Goal: Transaction & Acquisition: Purchase product/service

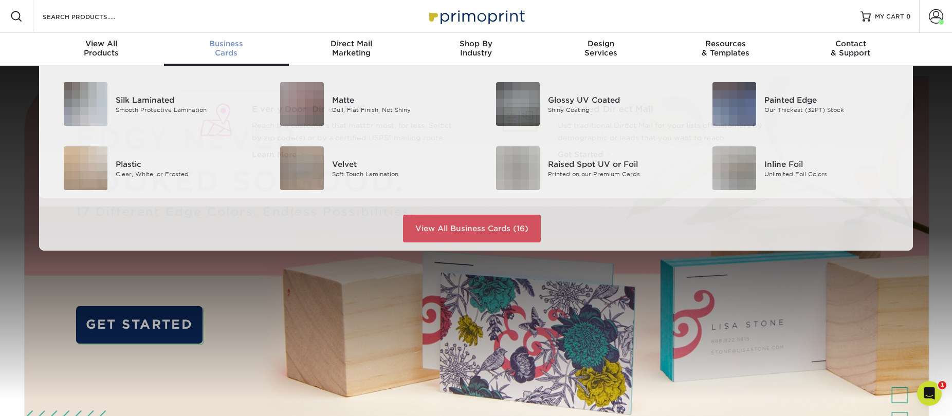
click at [233, 43] on span "Business" at bounding box center [226, 43] width 125 height 9
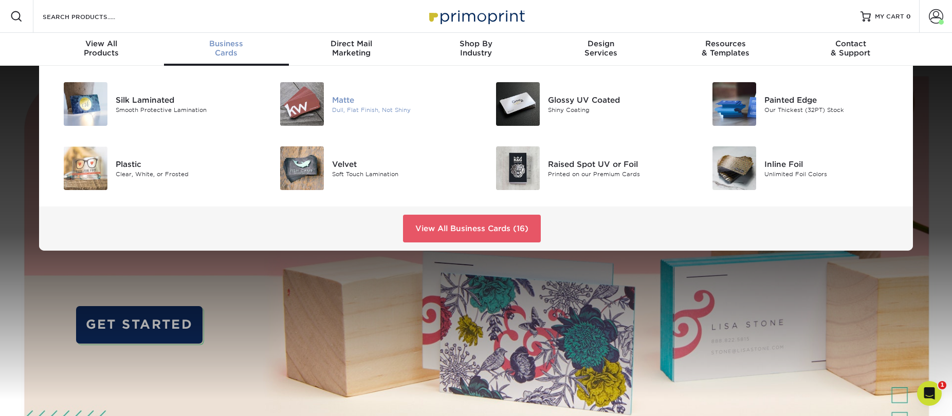
click at [315, 93] on img at bounding box center [302, 104] width 44 height 44
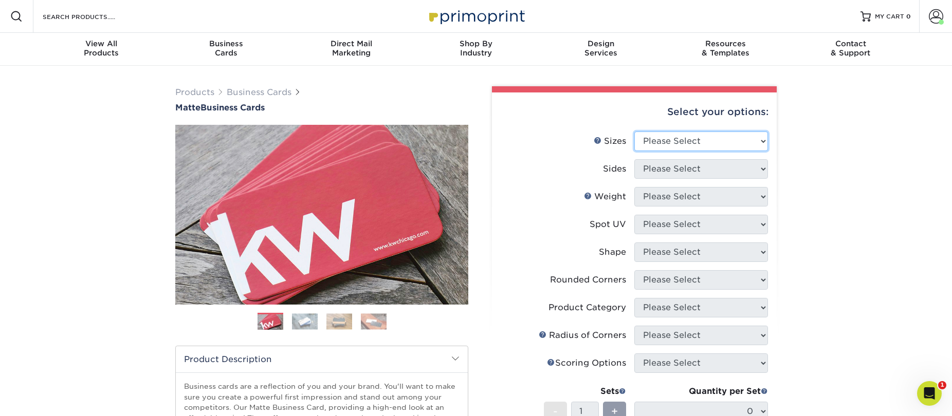
click at [708, 136] on select "Please Select 1.5" x 3.5" - Mini 1.75" x 3.5" - Mini 2" x 2" - Square 2" x 3" -…" at bounding box center [701, 142] width 134 height 20
select select "2.00x3.50"
click at [634, 132] on select "Please Select 1.5" x 3.5" - Mini 1.75" x 3.5" - Mini 2" x 2" - Square 2" x 3" -…" at bounding box center [701, 142] width 134 height 20
click at [708, 170] on select "Please Select Print Both Sides Print Front Only" at bounding box center [701, 169] width 134 height 20
select select "13abbda7-1d64-4f25-8bb2-c179b224825d"
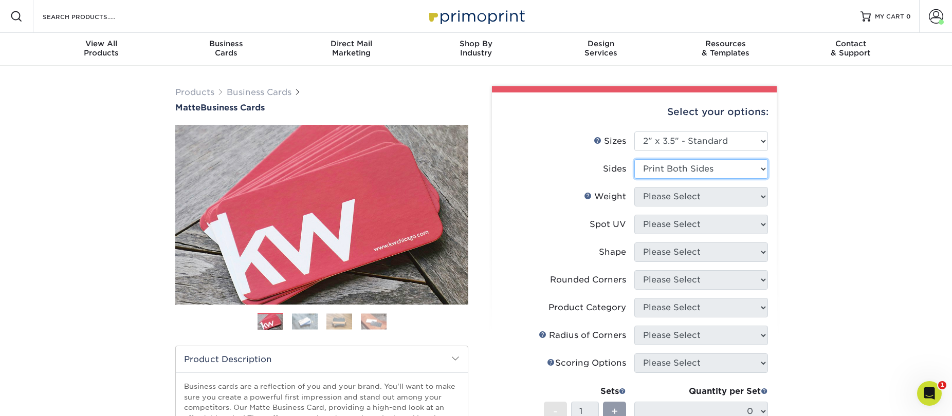
click at [634, 159] on select "Please Select Print Both Sides Print Front Only" at bounding box center [701, 169] width 134 height 20
click at [697, 195] on select "Please Select 16PT 14PT" at bounding box center [701, 197] width 134 height 20
select select "14PT"
click at [634, 187] on select "Please Select 16PT 14PT" at bounding box center [701, 197] width 134 height 20
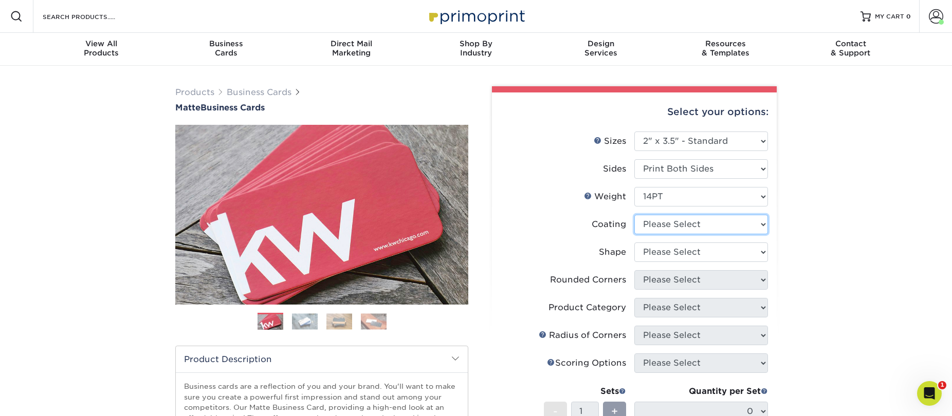
click at [683, 222] on select at bounding box center [701, 225] width 134 height 20
select select "121bb7b5-3b4d-429f-bd8d-bbf80e953313"
click at [634, 215] on select at bounding box center [701, 225] width 134 height 20
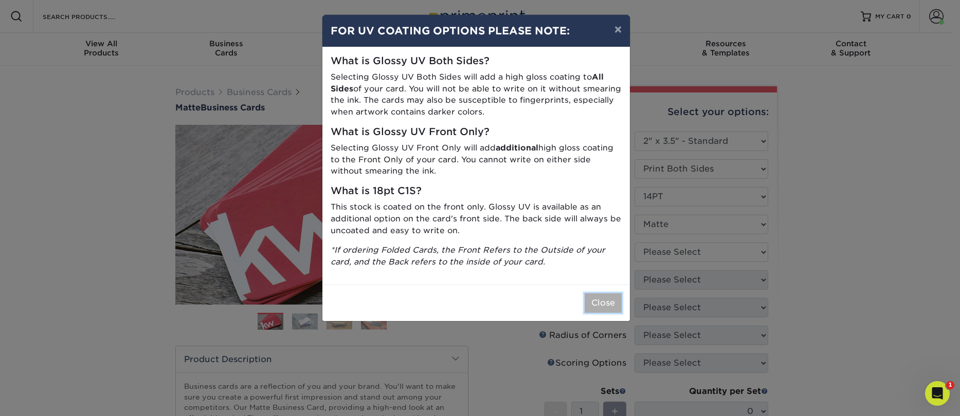
click at [604, 312] on button "Close" at bounding box center [602, 303] width 37 height 20
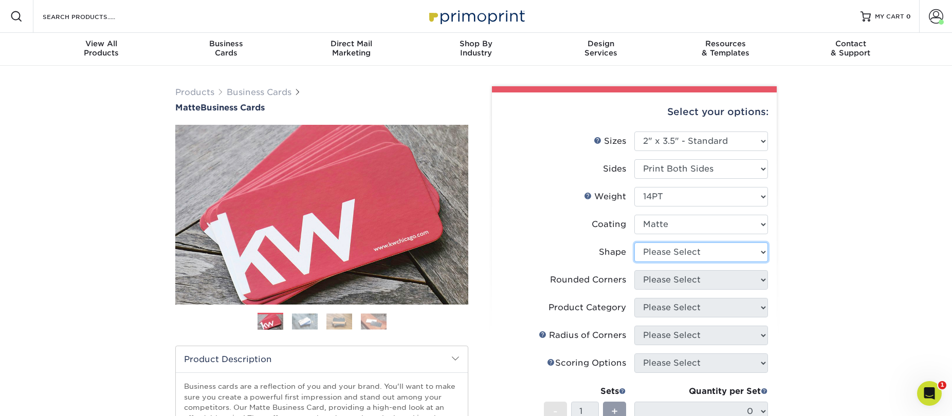
click at [685, 250] on select "Please Select Standard" at bounding box center [701, 253] width 134 height 20
select select "standard"
click at [634, 243] on select "Please Select Standard" at bounding box center [701, 253] width 134 height 20
click at [674, 278] on select "Please Select Yes - Round 2 Corners Yes - Round 4 Corners No" at bounding box center [701, 280] width 134 height 20
select select "0"
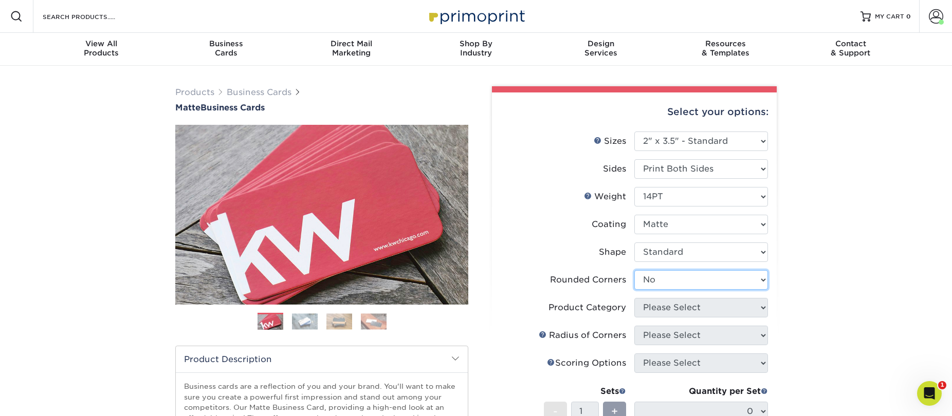
click at [634, 270] on select "Please Select Yes - Round 2 Corners Yes - Round 4 Corners No" at bounding box center [701, 280] width 134 height 20
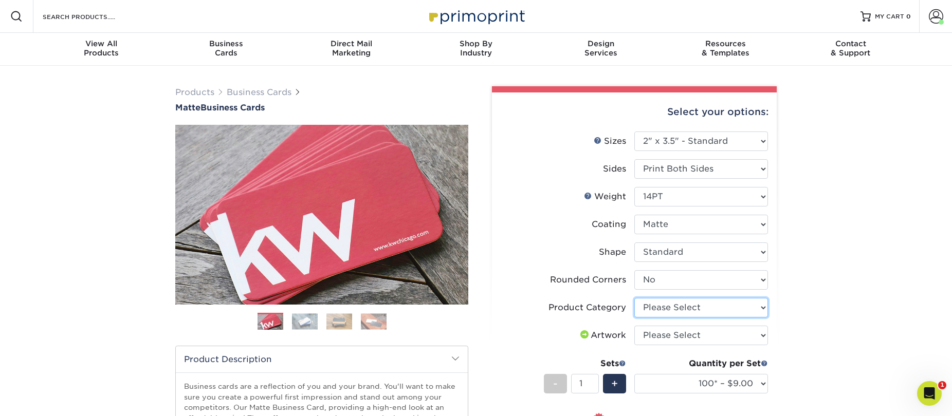
click at [694, 312] on select "Please Select Business Cards" at bounding box center [701, 308] width 134 height 20
select select "3b5148f1-0588-4f88-a218-97bcfdce65c1"
click at [634, 298] on select "Please Select Business Cards" at bounding box center [701, 308] width 134 height 20
click at [687, 339] on select "Please Select I will upload files I need a design - $100" at bounding box center [701, 336] width 134 height 20
select select "upload"
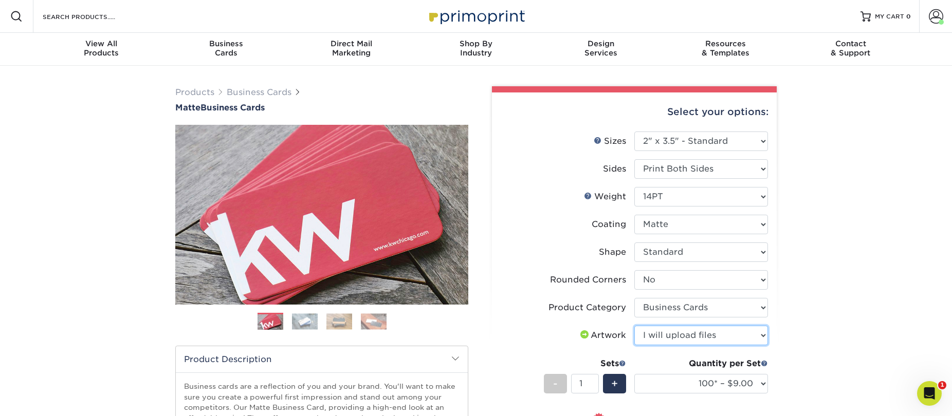
click at [634, 326] on select "Please Select I will upload files I need a design - $100" at bounding box center [701, 336] width 134 height 20
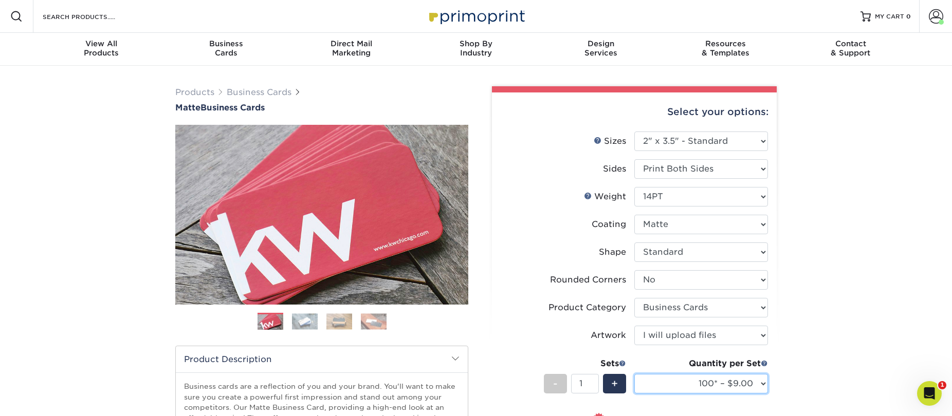
click at [698, 384] on select "100* – $9.00 250* – $17.00 500 – $33.00 1000 – $42.00 2500 – $75.00 5000 – $143…" at bounding box center [701, 384] width 134 height 20
select select "1000 – $42.00"
click at [634, 374] on select "100* – $9.00 250* – $17.00 500 – $33.00 1000 – $42.00 2500 – $75.00 5000 – $143…" at bounding box center [701, 384] width 134 height 20
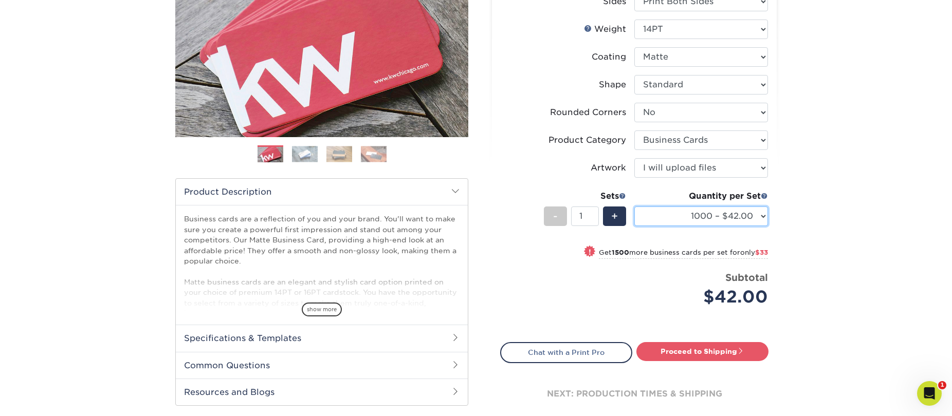
scroll to position [231, 0]
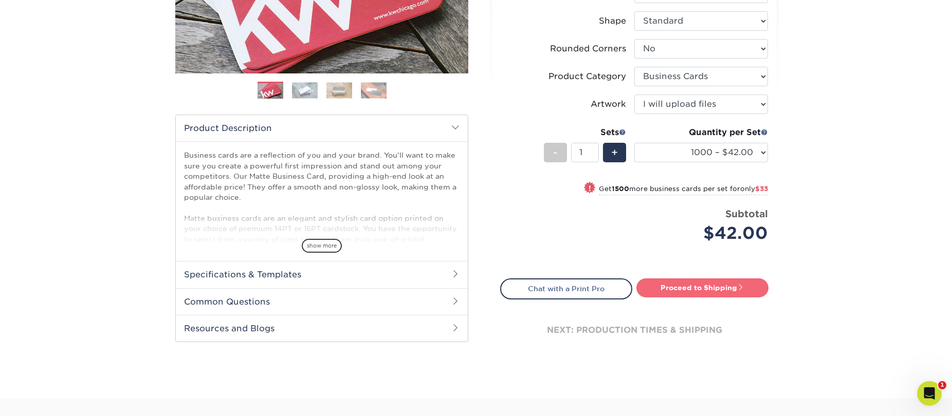
click at [705, 284] on link "Proceed to Shipping" at bounding box center [702, 288] width 132 height 19
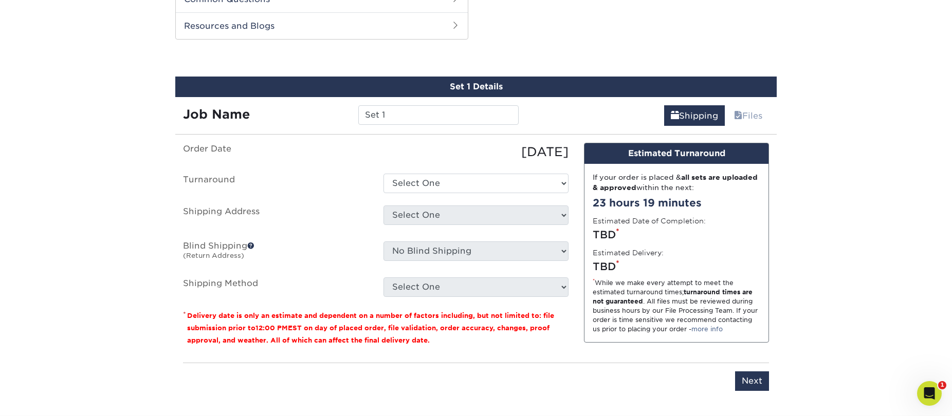
scroll to position [538, 0]
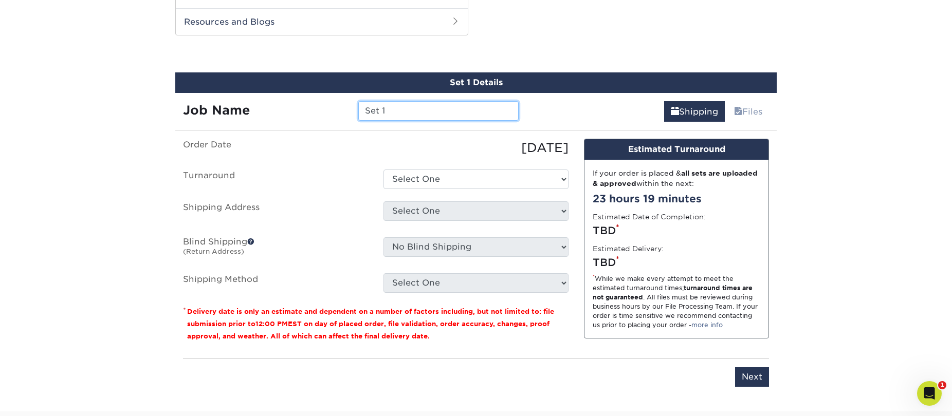
drag, startPoint x: 394, startPoint y: 107, endPoint x: 332, endPoint y: 113, distance: 61.9
click at [332, 113] on div "Job Name Set 1" at bounding box center [350, 111] width 351 height 20
type input "25.10.2 [PERSON_NAME] - [GEOGRAPHIC_DATA]"
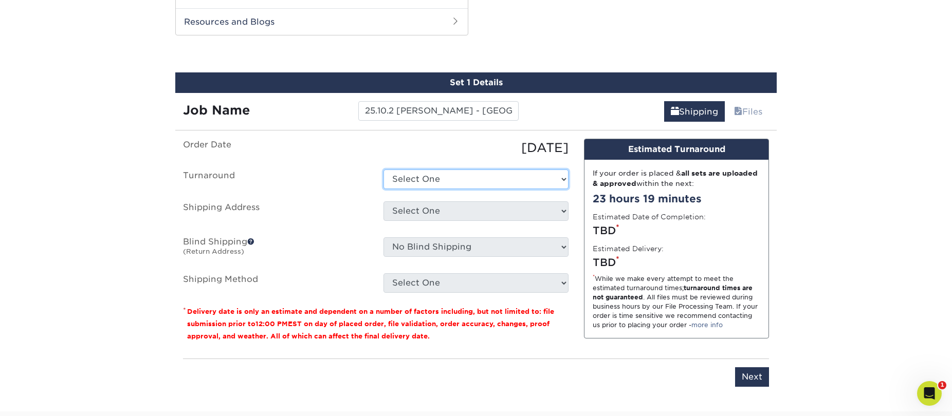
click at [464, 176] on select "Select One 2-4 Business Days 2 Day Next Business Day" at bounding box center [475, 180] width 185 height 20
select select "bbae0db4-e4ea-4d4a-8a0b-eb00eeb16e68"
click at [383, 170] on select "Select One 2-4 Business Days 2 Day Next Business Day" at bounding box center [475, 180] width 185 height 20
click at [467, 216] on select "Select One Business Cards - Leanne King Carolina Caring Carolina Caring Carolin…" at bounding box center [475, 211] width 185 height 20
select select "140071"
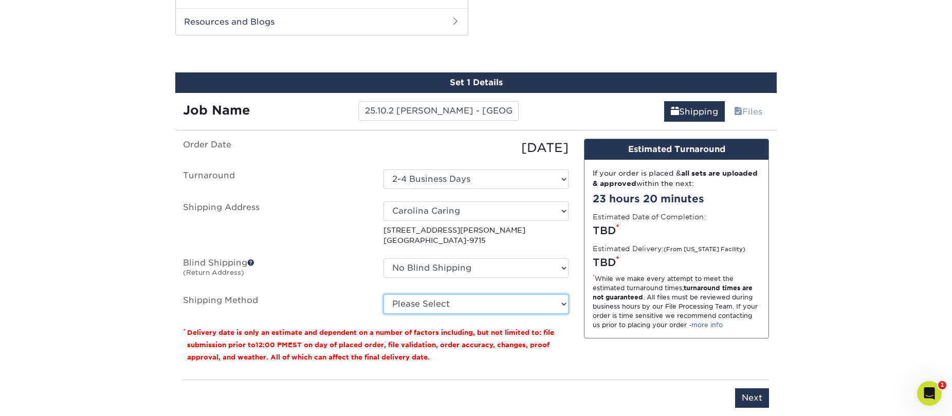
click at [470, 304] on select "Please Select Ground Shipping (+$8.96) 3 Day Shipping Service (+$15.58) 2 Day A…" at bounding box center [475, 305] width 185 height 20
select select "03"
click at [383, 295] on select "Please Select Ground Shipping (+$8.96) 3 Day Shipping Service (+$15.58) 2 Day A…" at bounding box center [475, 305] width 185 height 20
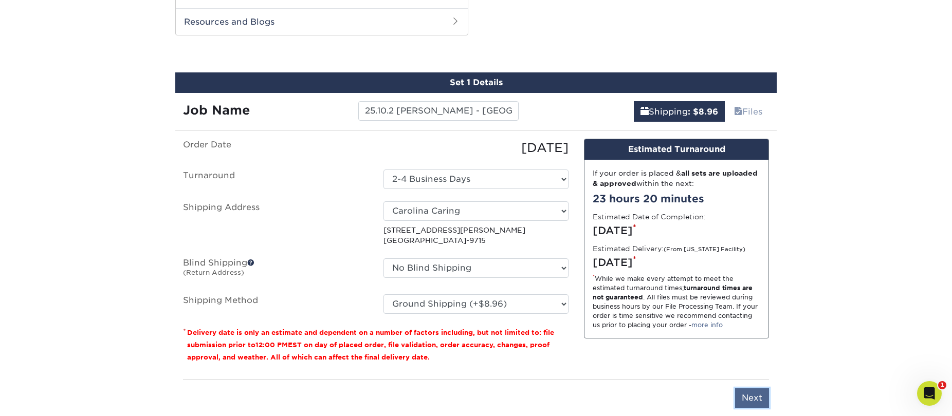
click at [754, 397] on input "Next" at bounding box center [752, 399] width 34 height 20
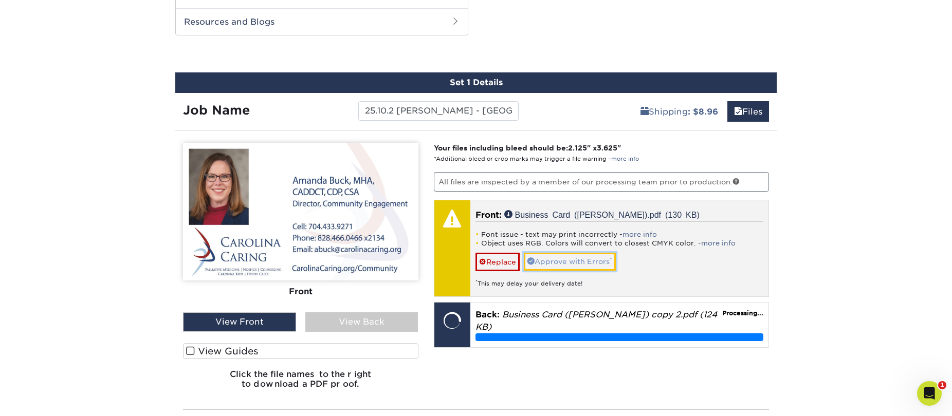
click at [557, 257] on link "Approve with Errors *" at bounding box center [570, 261] width 92 height 17
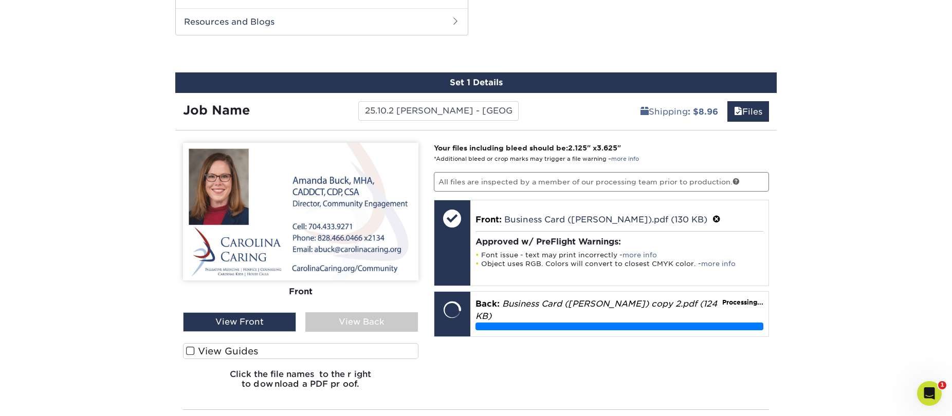
click at [377, 320] on div "View Back" at bounding box center [361, 322] width 113 height 20
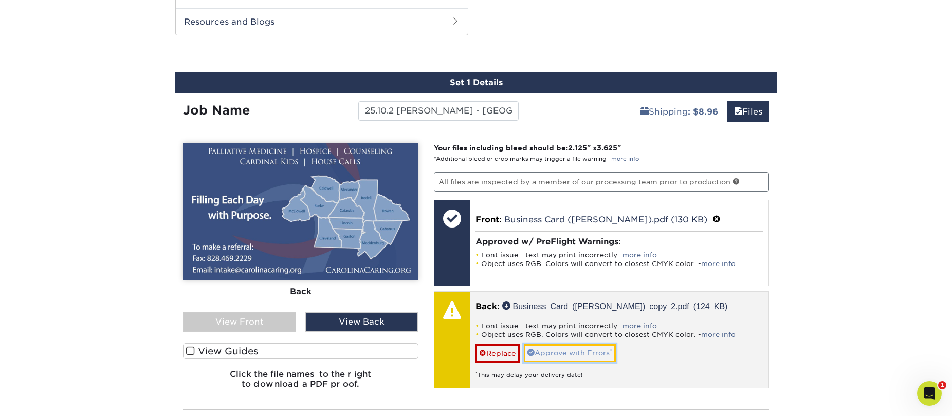
click at [578, 351] on link "Approve with Errors *" at bounding box center [570, 352] width 92 height 17
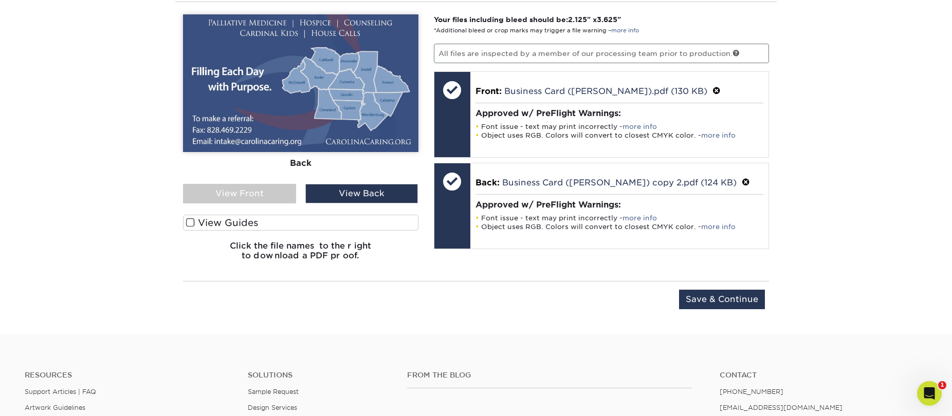
scroll to position [783, 0]
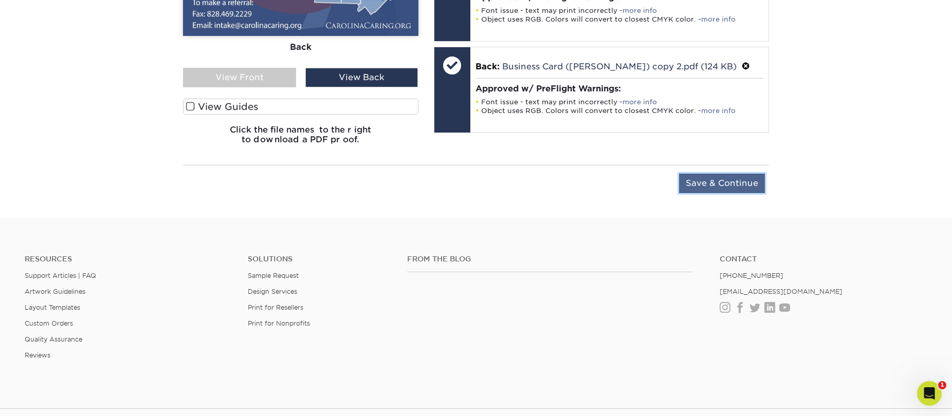
click at [687, 185] on input "Save & Continue" at bounding box center [722, 184] width 86 height 20
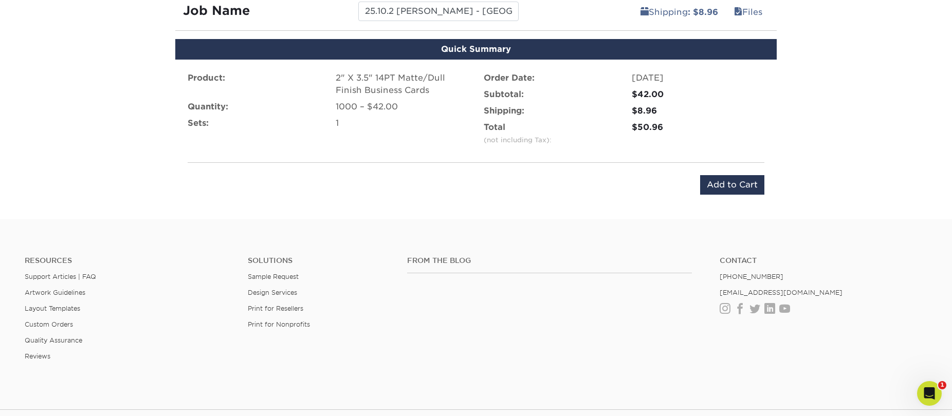
scroll to position [617, 0]
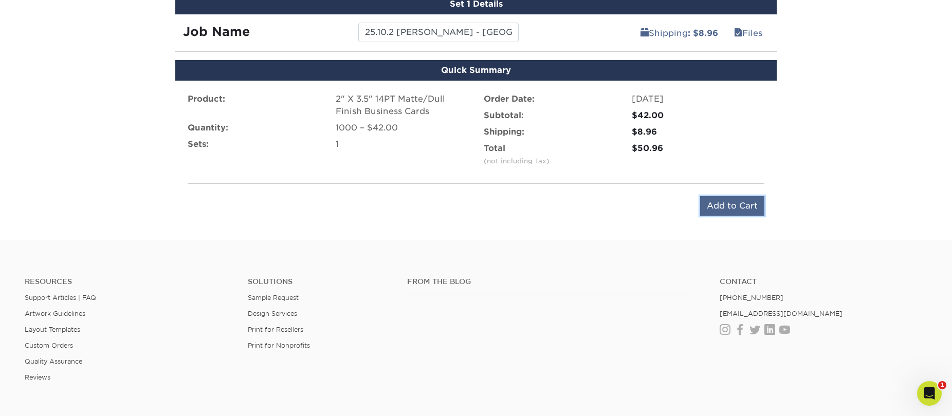
click at [716, 205] on input "Add to Cart" at bounding box center [732, 206] width 64 height 20
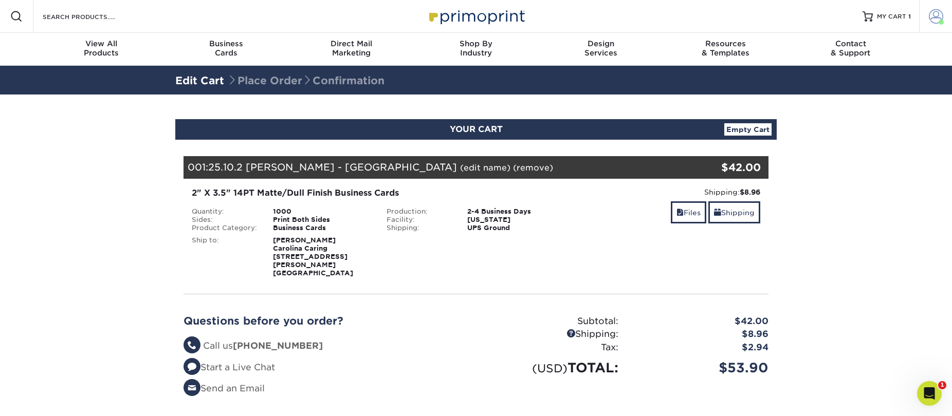
click at [939, 17] on span at bounding box center [936, 16] width 14 height 14
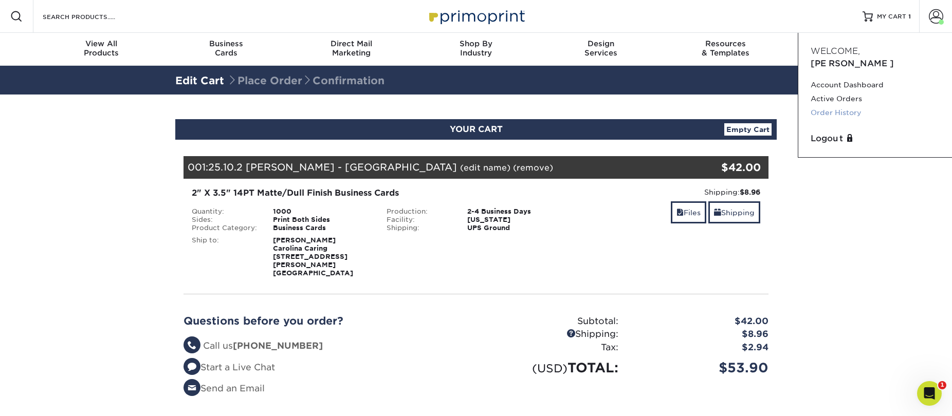
click at [848, 106] on link "Order History" at bounding box center [875, 113] width 129 height 14
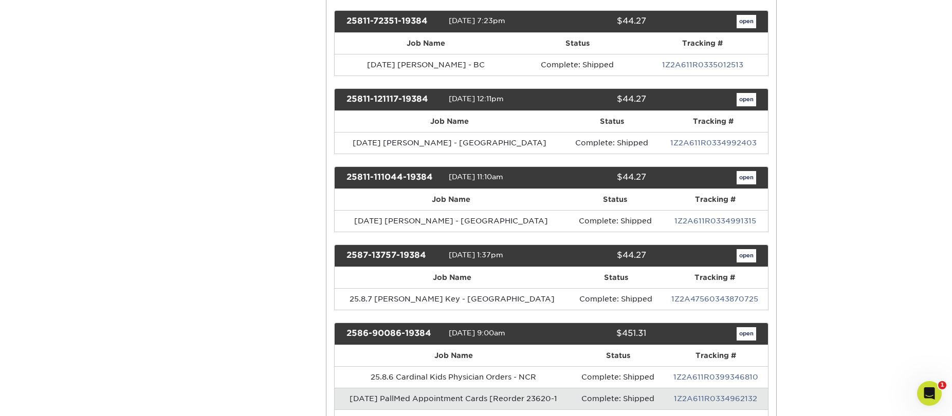
scroll to position [1070, 0]
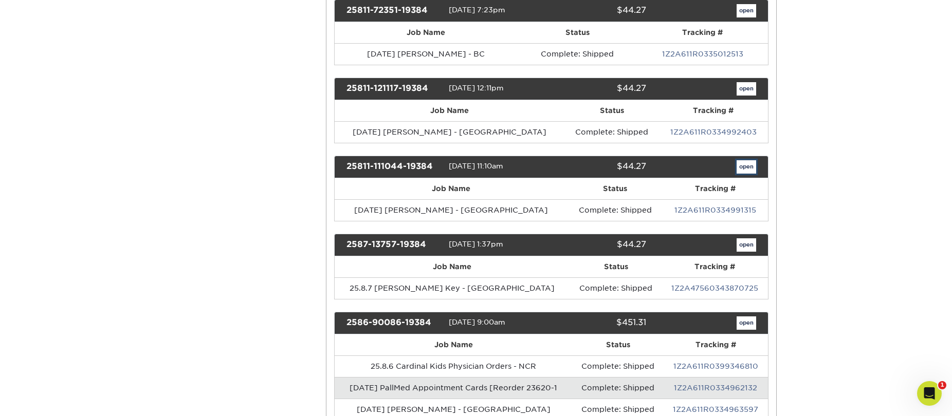
click at [744, 160] on link "open" at bounding box center [747, 166] width 20 height 13
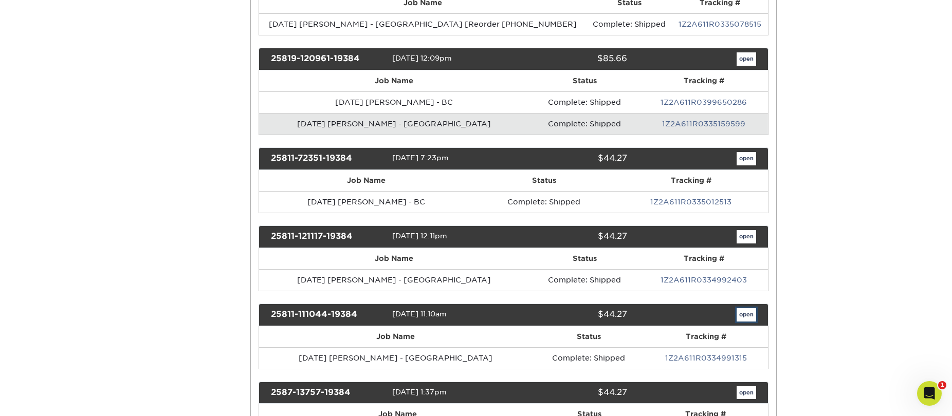
scroll to position [0, 0]
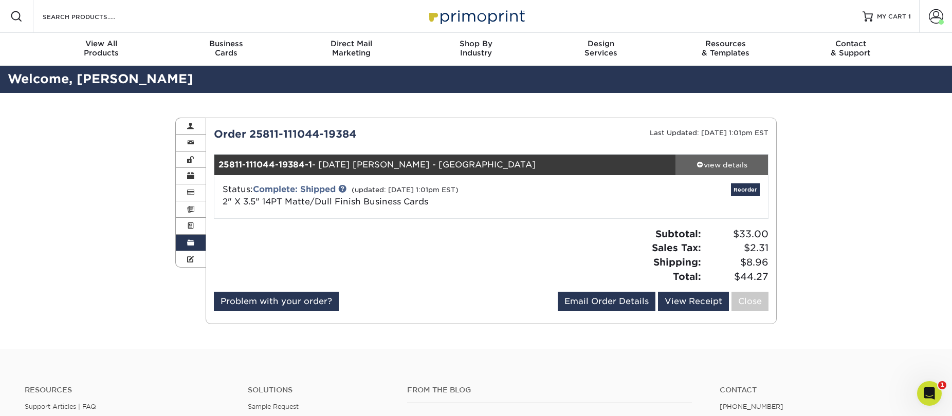
click at [724, 161] on div "view details" at bounding box center [721, 165] width 93 height 10
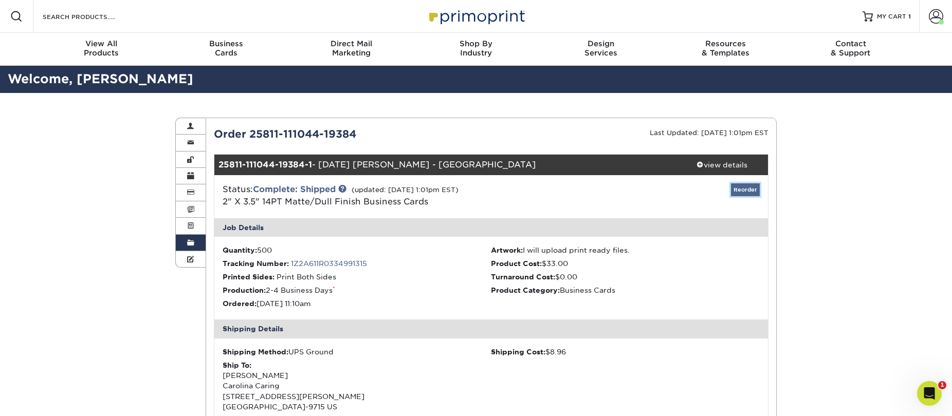
click at [736, 190] on link "Reorder" at bounding box center [745, 189] width 29 height 13
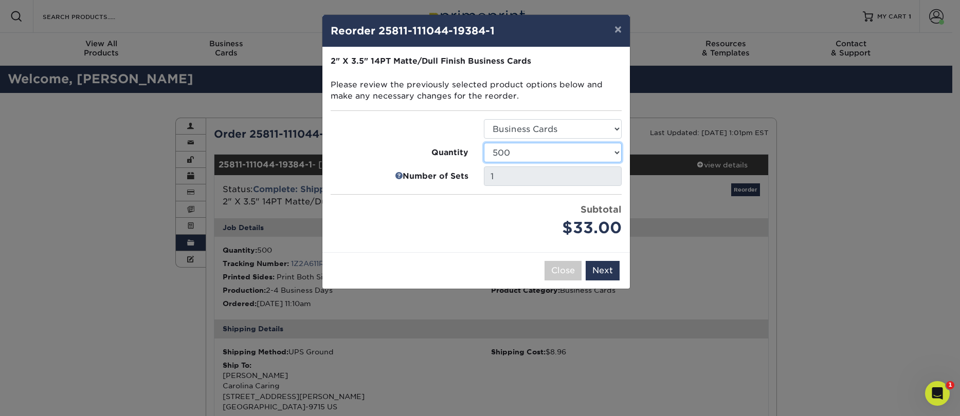
click at [567, 150] on select "100 250 500 1000 2500 5000 7500 10000 15000 20000 25000 30000 35000 40000 45000…" at bounding box center [553, 153] width 138 height 20
select select "52e3d710-0e8f-4d4d-8560-7d4d8655be69"
click at [484, 143] on select "100 250 500 1000 2500 5000 7500 10000 15000 20000 25000 30000 35000 40000 45000…" at bounding box center [553, 153] width 138 height 20
click at [606, 268] on button "Next" at bounding box center [602, 271] width 34 height 20
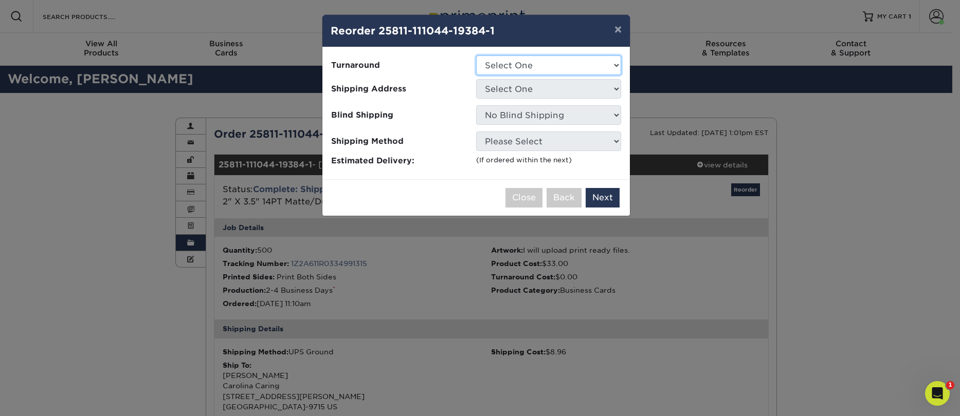
click at [586, 73] on select "Select One 2-4 Business Days 2 Day Next Business Day" at bounding box center [548, 66] width 145 height 20
select select "bbae0db4-e4ea-4d4a-8a0b-eb00eeb16e68"
click at [476, 56] on select "Select One 2-4 Business Days 2 Day Next Business Day" at bounding box center [548, 66] width 145 height 20
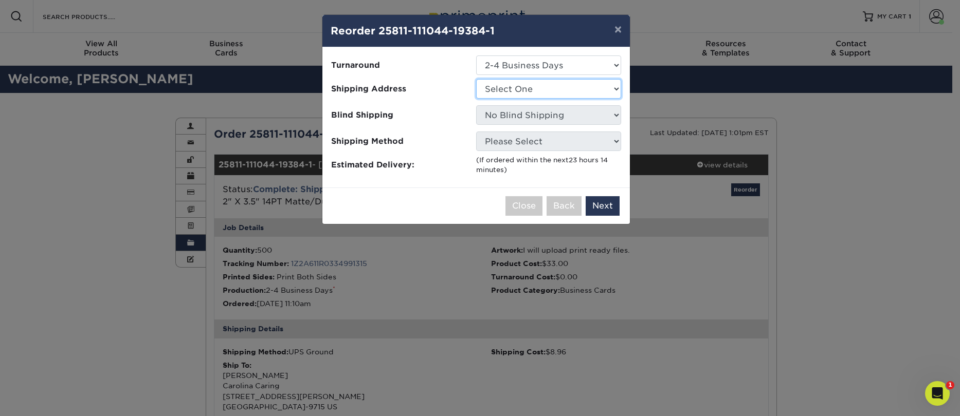
click at [551, 88] on select "Select One Business Cards - Leanne King Carolina Caring Carolina Caring Carolin…" at bounding box center [548, 89] width 145 height 20
select select "139857"
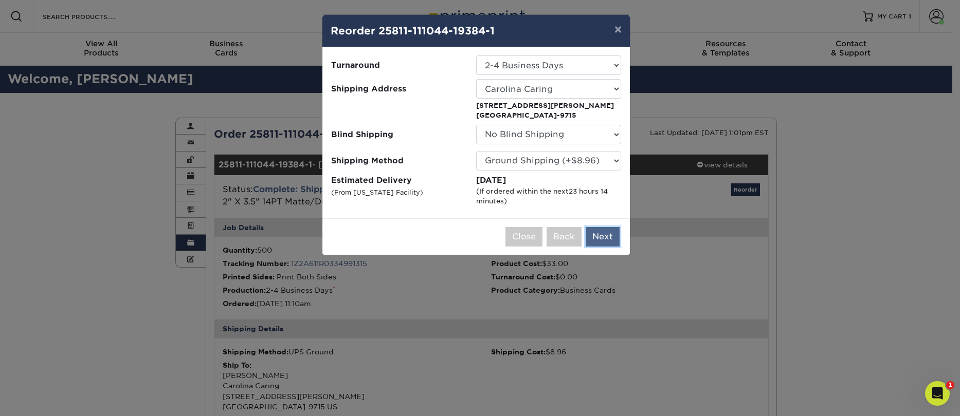
click at [597, 236] on button "Next" at bounding box center [602, 237] width 34 height 20
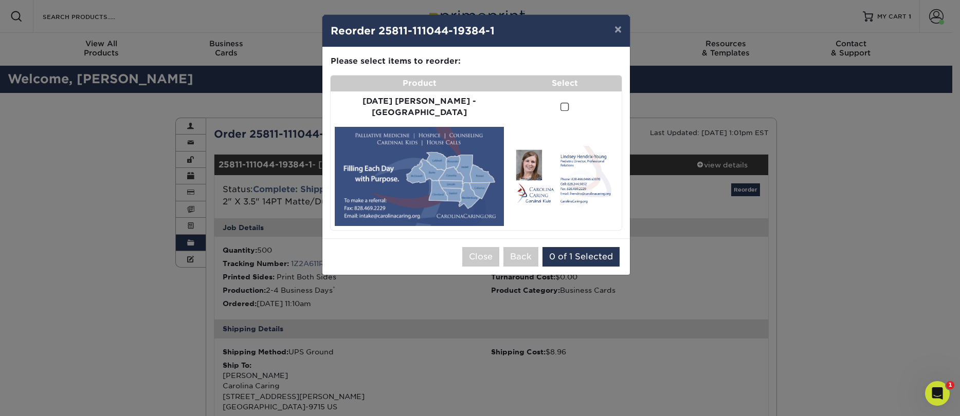
click at [560, 106] on span at bounding box center [564, 107] width 9 height 10
click at [0, 0] on input "checkbox" at bounding box center [0, 0] width 0 height 0
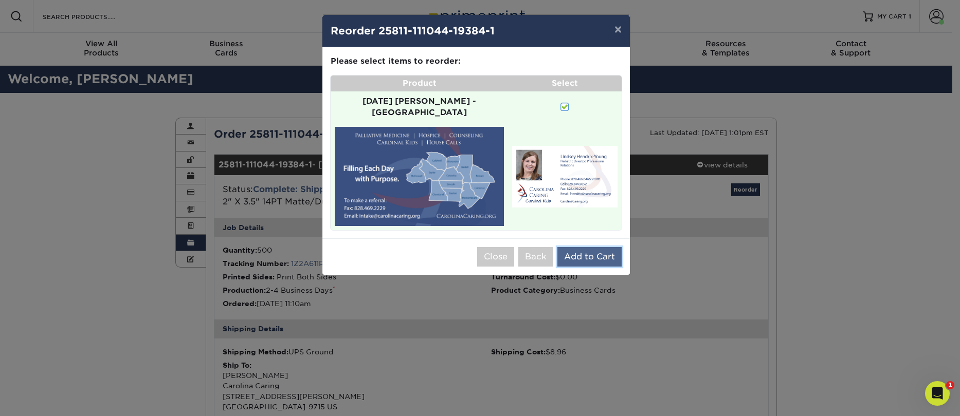
click at [583, 247] on button "Add to Cart" at bounding box center [589, 257] width 64 height 20
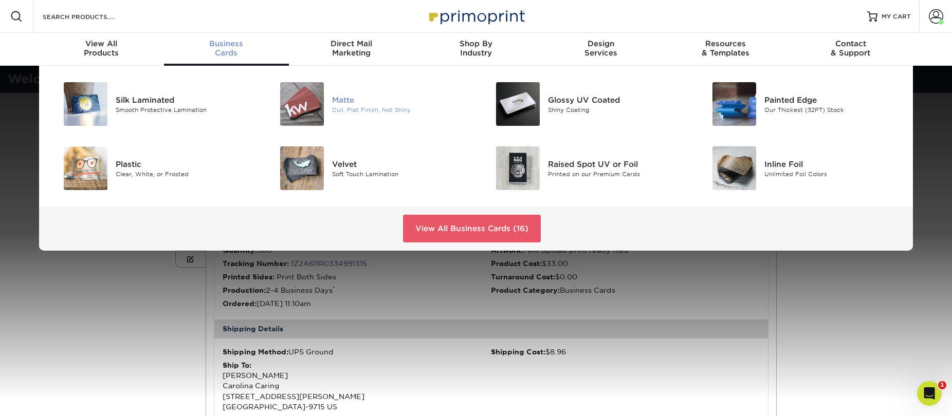
click at [320, 100] on img at bounding box center [302, 104] width 44 height 44
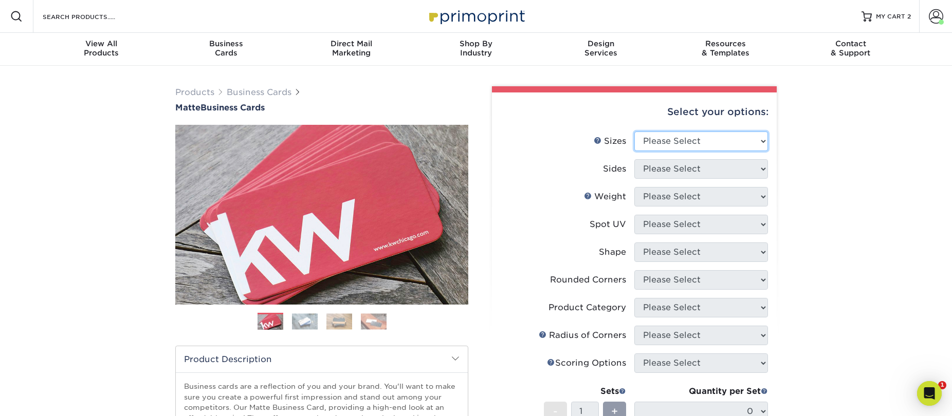
click at [705, 139] on select "Please Select 1.5" x 3.5" - Mini 1.75" x 3.5" - Mini 2" x 2" - Square 2" x 3" -…" at bounding box center [701, 142] width 134 height 20
select select "2.00x3.50"
click at [634, 132] on select "Please Select 1.5" x 3.5" - Mini 1.75" x 3.5" - Mini 2" x 2" - Square 2" x 3" -…" at bounding box center [701, 142] width 134 height 20
click at [674, 168] on select "Please Select Print Both Sides Print Front Only" at bounding box center [701, 169] width 134 height 20
select select "13abbda7-1d64-4f25-8bb2-c179b224825d"
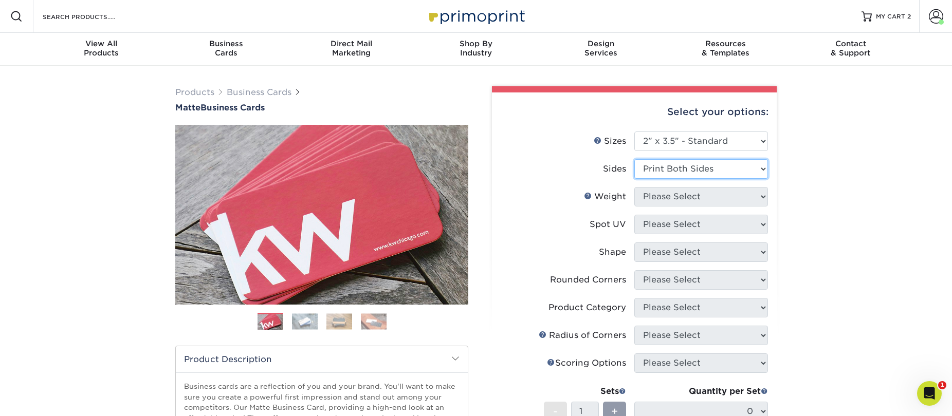
click at [634, 159] on select "Please Select Print Both Sides Print Front Only" at bounding box center [701, 169] width 134 height 20
click at [667, 196] on select "Please Select 16PT 14PT" at bounding box center [701, 197] width 134 height 20
select select "14PT"
click at [634, 187] on select "Please Select 16PT 14PT" at bounding box center [701, 197] width 134 height 20
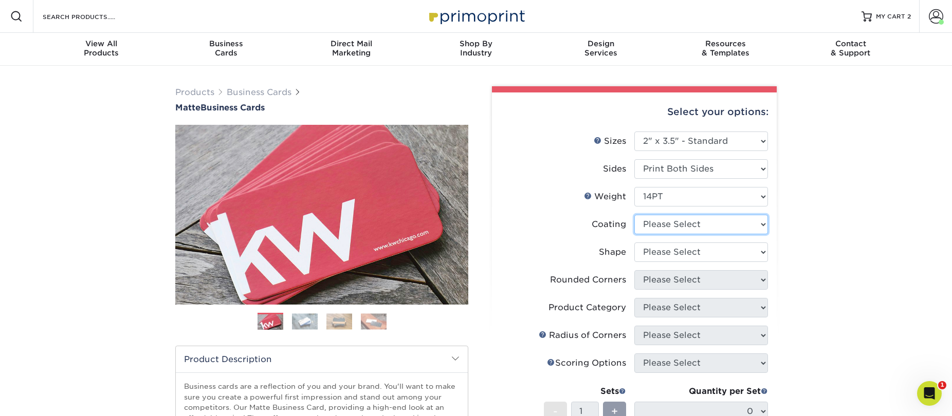
click at [661, 226] on select at bounding box center [701, 225] width 134 height 20
select select "121bb7b5-3b4d-429f-bd8d-bbf80e953313"
click at [634, 215] on select at bounding box center [701, 225] width 134 height 20
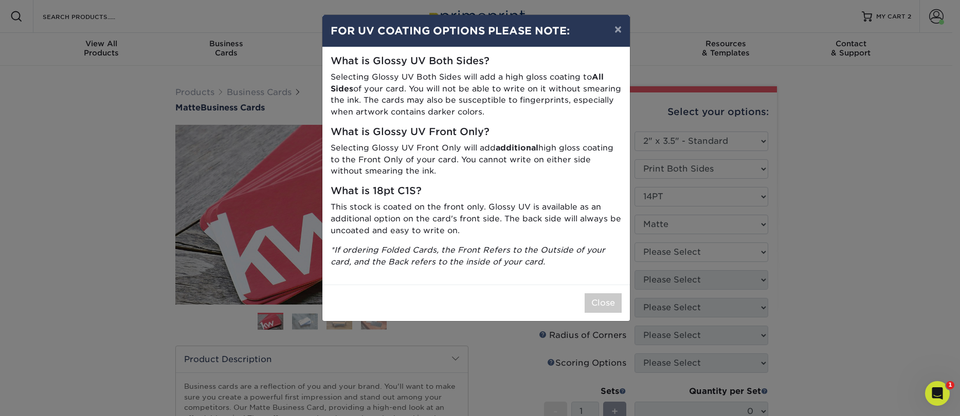
click at [587, 281] on div "What is Glossy UV Both Sides? Selecting Glossy UV Both Sides will add a high gl…" at bounding box center [475, 165] width 307 height 237
click at [613, 305] on button "Close" at bounding box center [602, 303] width 37 height 20
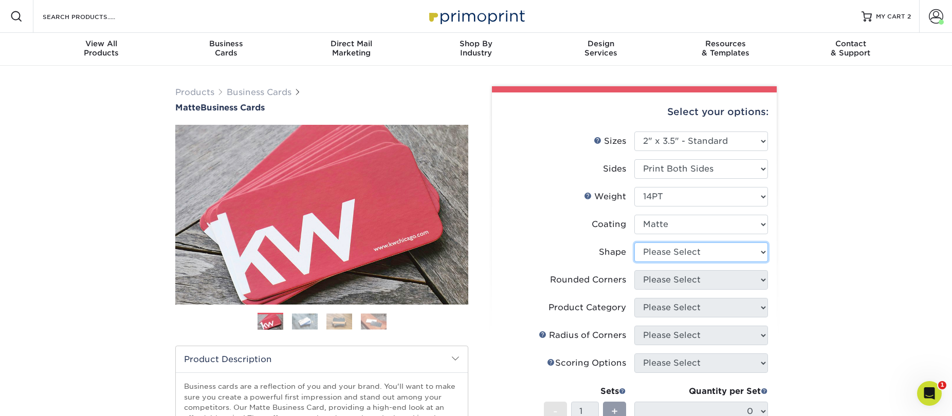
click at [661, 253] on select "Please Select Standard" at bounding box center [701, 253] width 134 height 20
select select "standard"
click at [634, 243] on select "Please Select Standard" at bounding box center [701, 253] width 134 height 20
click at [671, 277] on select "Please Select Yes - Round 2 Corners Yes - Round 4 Corners No" at bounding box center [701, 280] width 134 height 20
select select "0"
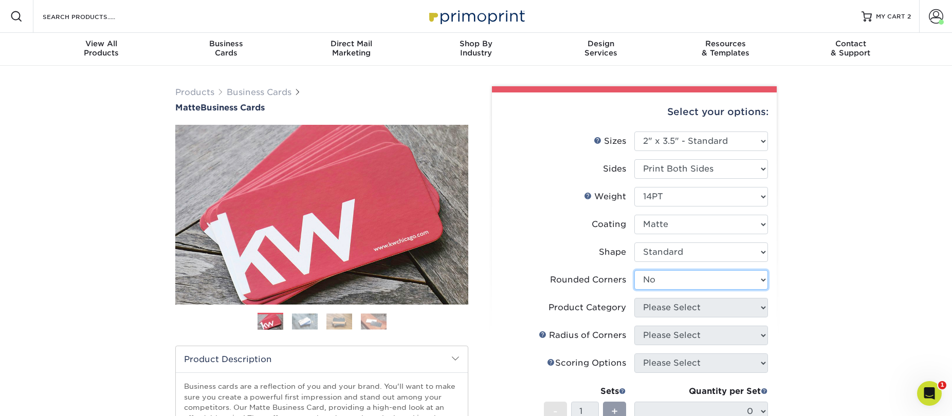
click at [634, 270] on select "Please Select Yes - Round 2 Corners Yes - Round 4 Corners No" at bounding box center [701, 280] width 134 height 20
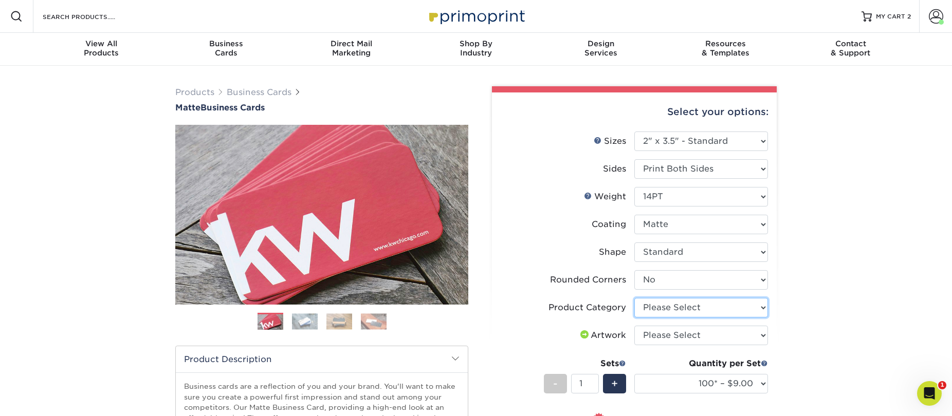
click at [668, 307] on select "Please Select Business Cards" at bounding box center [701, 308] width 134 height 20
select select "3b5148f1-0588-4f88-a218-97bcfdce65c1"
click at [634, 298] on select "Please Select Business Cards" at bounding box center [701, 308] width 134 height 20
click at [675, 332] on select "Please Select I will upload files I need a design - $100" at bounding box center [701, 336] width 134 height 20
select select "upload"
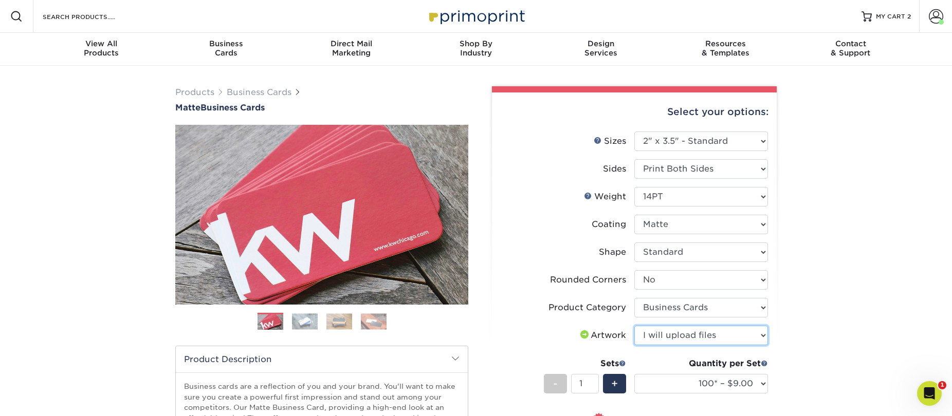
click at [634, 326] on select "Please Select I will upload files I need a design - $100" at bounding box center [701, 336] width 134 height 20
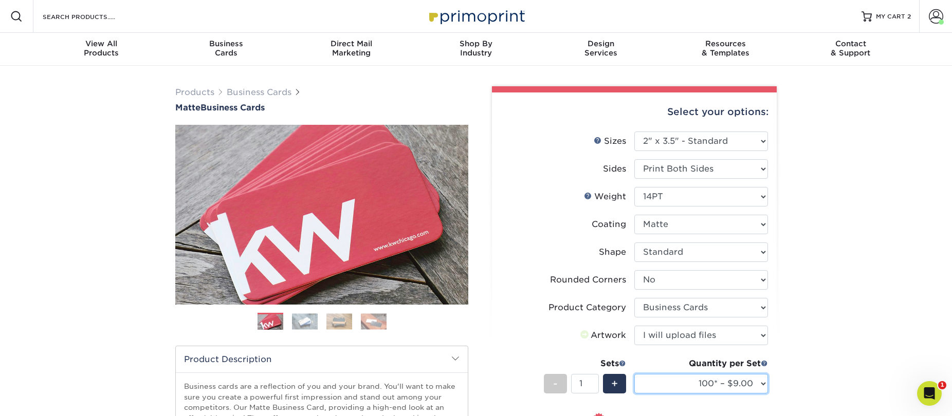
click at [709, 385] on select "100* – $9.00 250* – $17.00 500 – $33.00 1000 – $42.00 2500 – $75.00 5000 – $143…" at bounding box center [701, 384] width 134 height 20
select select "500 – $33.00"
click at [634, 374] on select "100* – $9.00 250* – $17.00 500 – $33.00 1000 – $42.00 2500 – $75.00 5000 – $143…" at bounding box center [701, 384] width 134 height 20
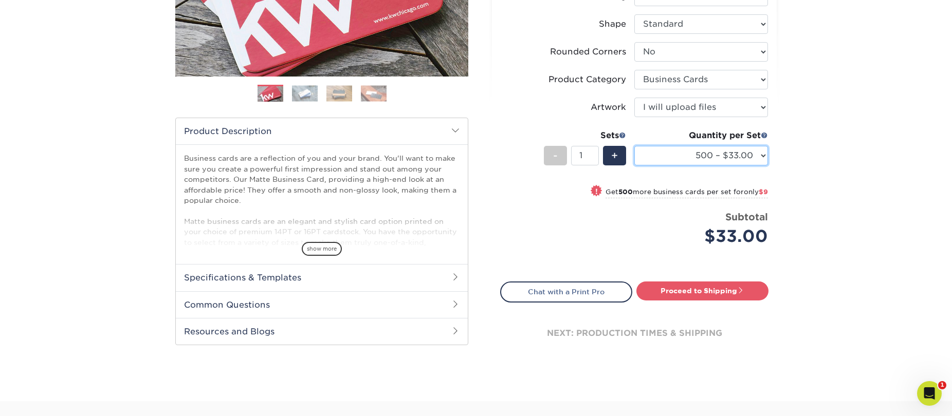
scroll to position [288, 0]
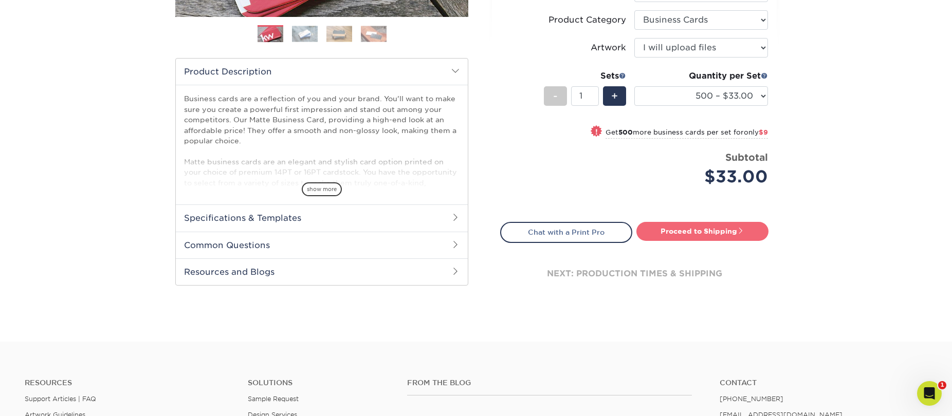
click at [722, 230] on link "Proceed to Shipping" at bounding box center [702, 231] width 132 height 19
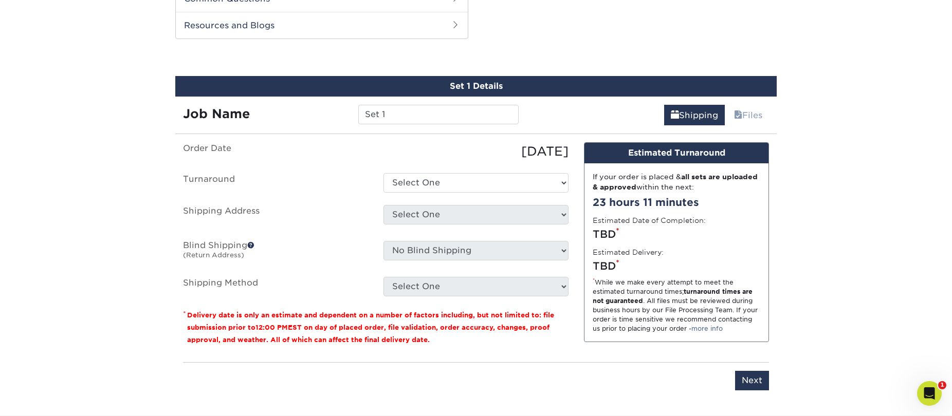
scroll to position [538, 0]
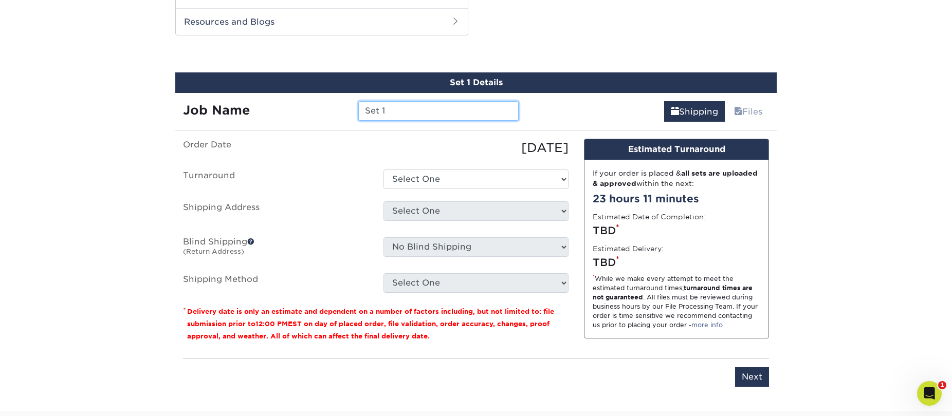
drag, startPoint x: 396, startPoint y: 112, endPoint x: 343, endPoint y: 102, distance: 53.2
click at [343, 102] on div "Job Name Set 1" at bounding box center [350, 111] width 351 height 20
type input "25.10.2 Melia Prince"
click at [450, 179] on select "Select One 2-4 Business Days 2 Day Next Business Day" at bounding box center [475, 180] width 185 height 20
select select "4593e6bc-33d2-4cf1-a66b-d77e9d82a3cc"
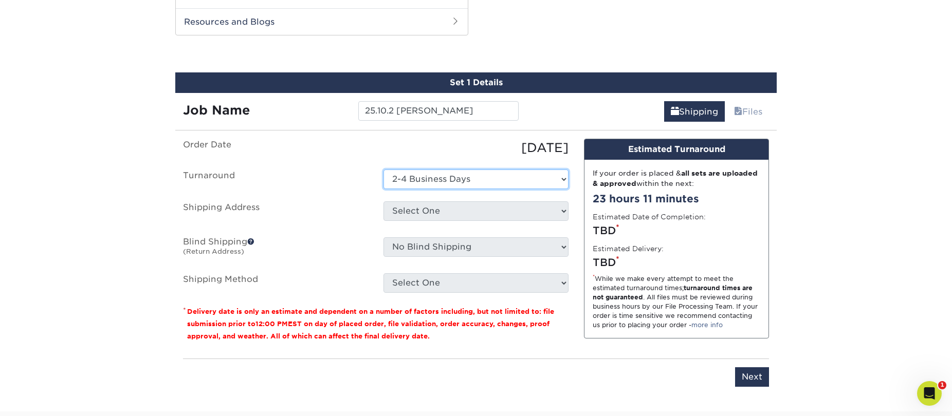
click at [383, 170] on select "Select One 2-4 Business Days 2 Day Next Business Day" at bounding box center [475, 180] width 185 height 20
click at [451, 214] on select "Select One Business Cards - Leanne King Carolina Caring Carolina Caring Carolin…" at bounding box center [475, 211] width 185 height 20
select select "139857"
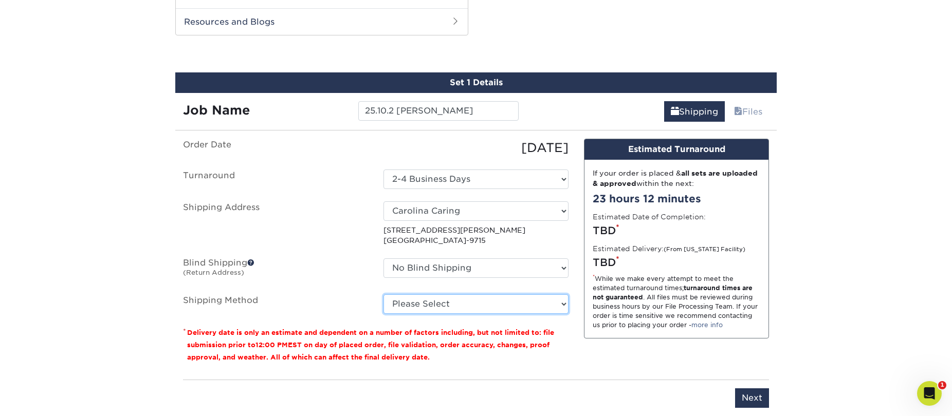
click at [452, 303] on select "Please Select Ground Shipping (+$8.96) 3 Day Shipping Service (+$15.34) 2 Day A…" at bounding box center [475, 305] width 185 height 20
select select "03"
click at [383, 295] on select "Please Select Ground Shipping (+$8.96) 3 Day Shipping Service (+$15.34) 2 Day A…" at bounding box center [475, 305] width 185 height 20
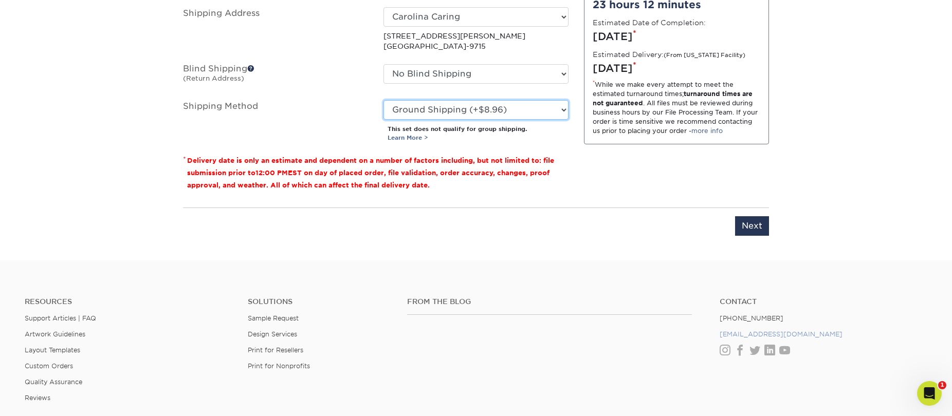
scroll to position [766, 0]
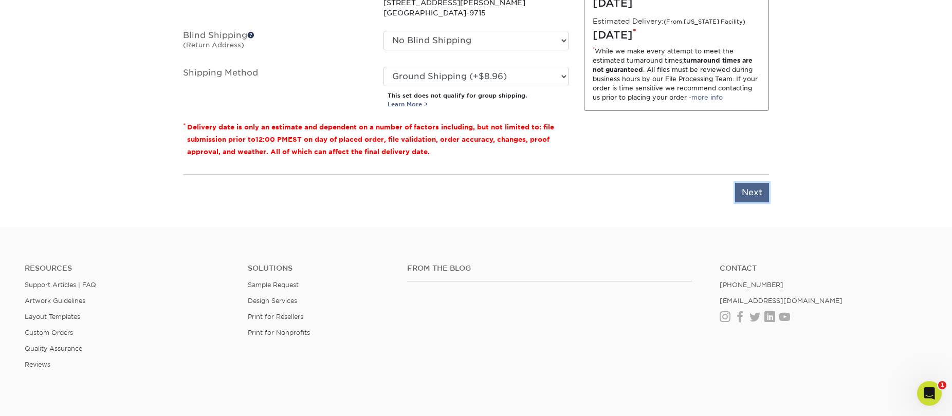
click at [745, 192] on input "Next" at bounding box center [752, 193] width 34 height 20
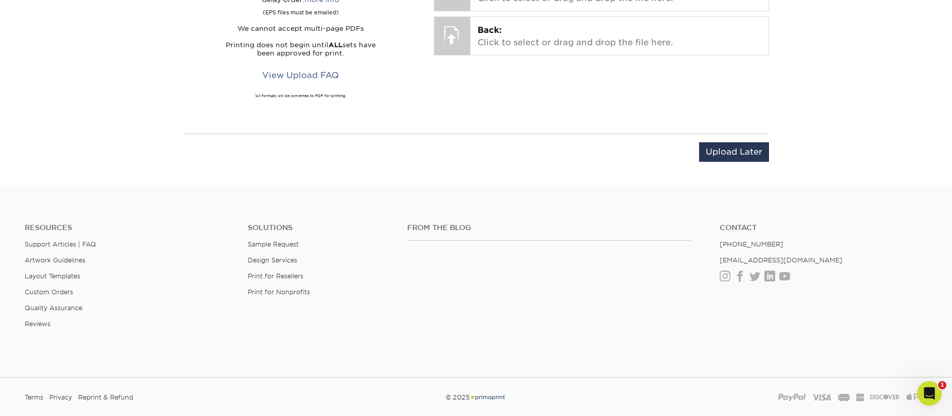
scroll to position [505, 0]
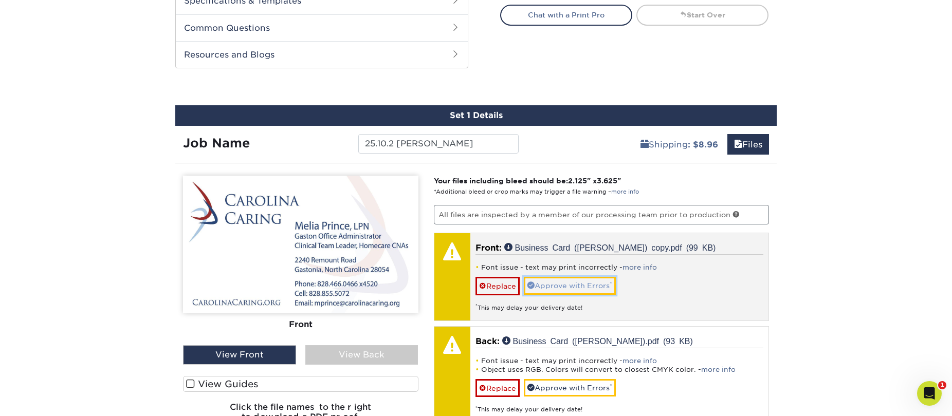
click at [597, 288] on link "Approve with Errors *" at bounding box center [570, 285] width 92 height 17
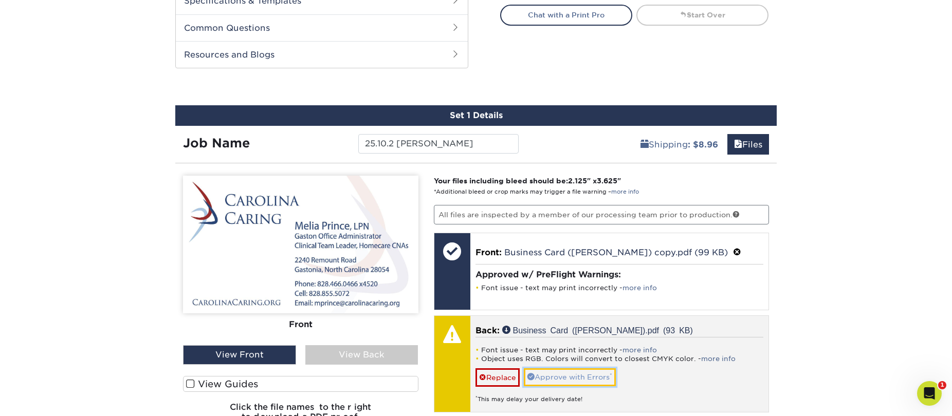
click at [572, 375] on link "Approve with Errors *" at bounding box center [570, 377] width 92 height 17
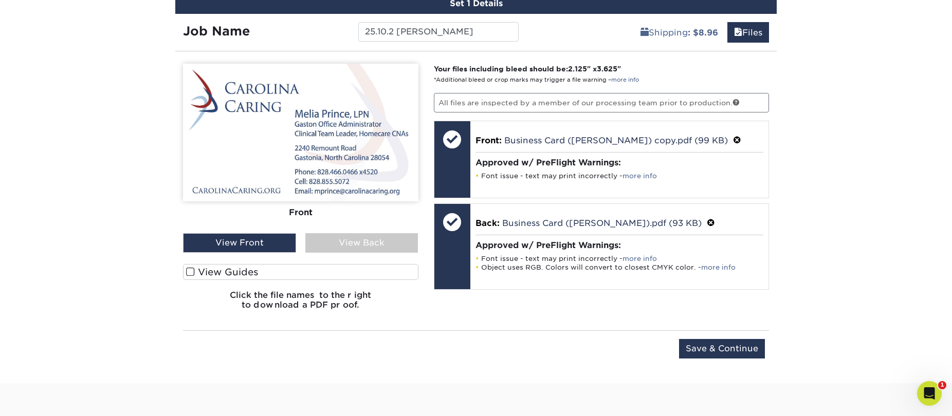
scroll to position [624, 0]
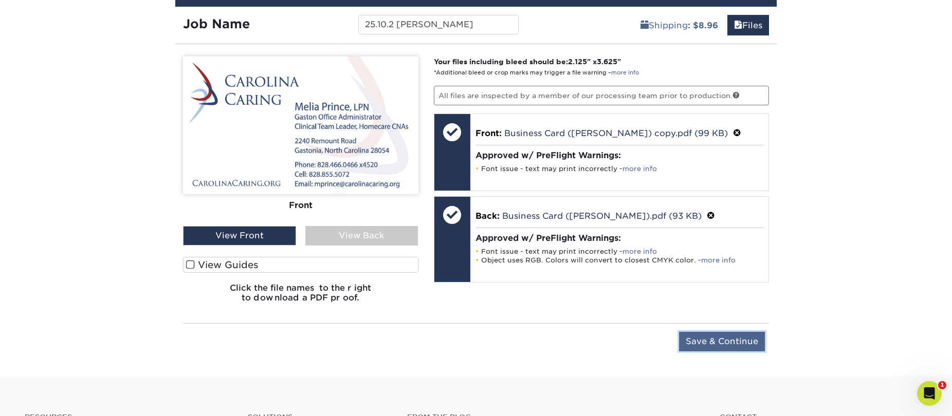
click at [728, 345] on input "Save & Continue" at bounding box center [722, 342] width 86 height 20
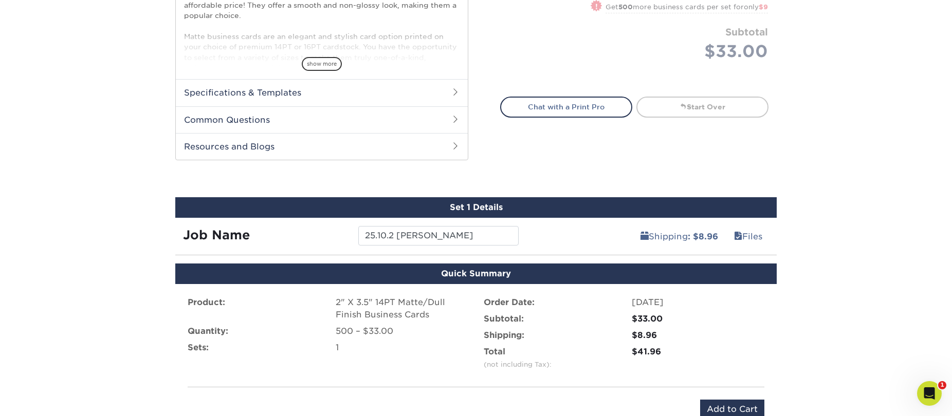
scroll to position [524, 0]
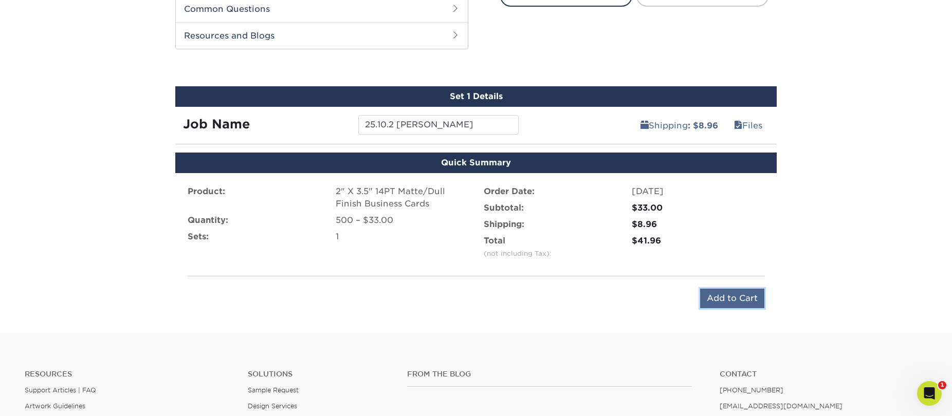
click at [723, 299] on input "Add to Cart" at bounding box center [732, 299] width 64 height 20
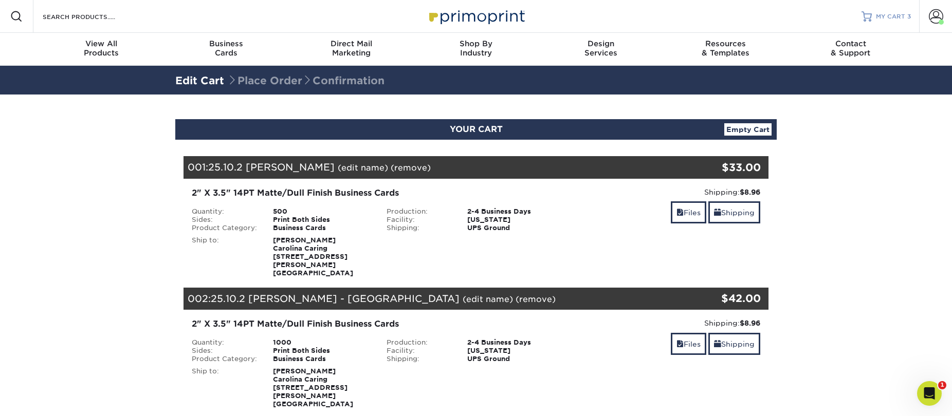
click at [894, 19] on span "MY CART" at bounding box center [890, 16] width 29 height 9
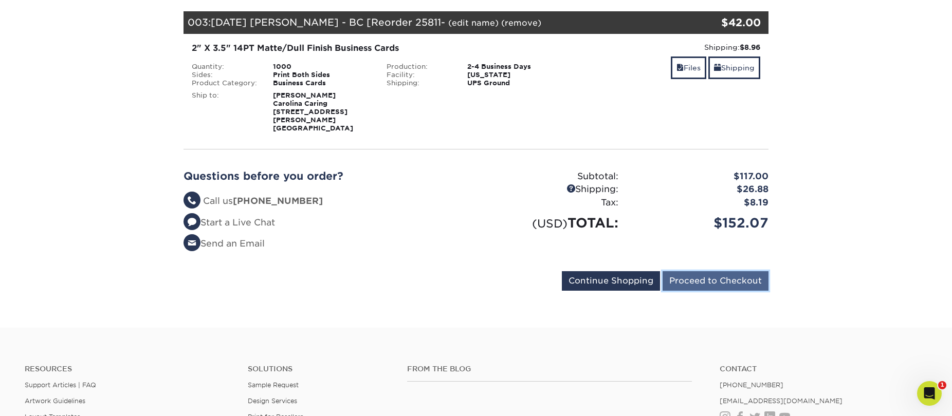
click at [722, 271] on input "Proceed to Checkout" at bounding box center [716, 281] width 106 height 20
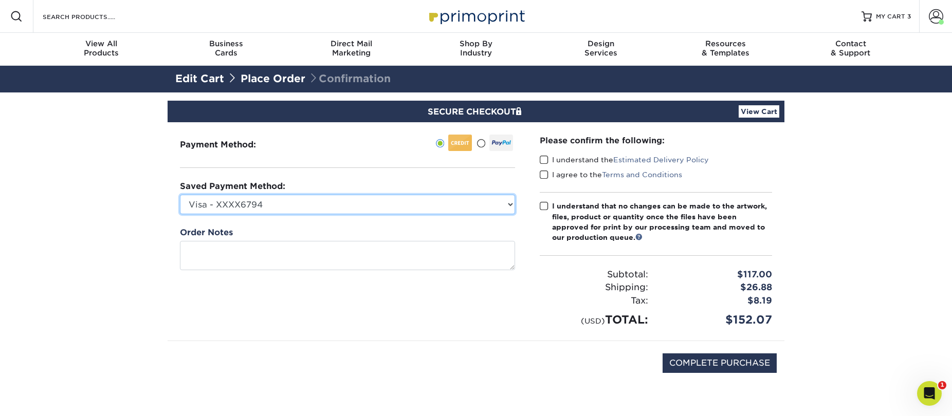
click at [475, 204] on select "Visa - XXXX6794 Visa - XXXX7081 Visa - XXXX2172 Visa - XXXX1584 Visa - XXXX7084…" at bounding box center [347, 205] width 335 height 20
select select "69163"
click at [180, 195] on select "Visa - XXXX6794 Visa - XXXX7081 Visa - XXXX2172 Visa - XXXX1584 Visa - XXXX7084…" at bounding box center [347, 205] width 335 height 20
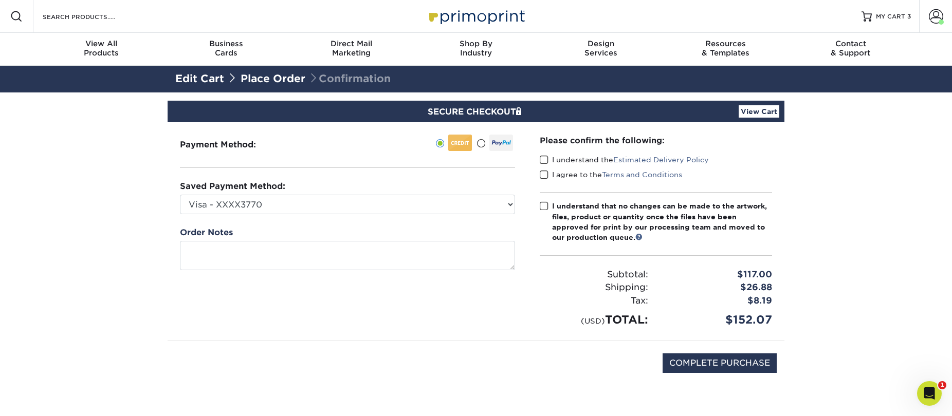
click at [543, 160] on span at bounding box center [544, 160] width 9 height 10
click at [0, 0] on input "I understand the Estimated Delivery Policy" at bounding box center [0, 0] width 0 height 0
click at [544, 171] on span at bounding box center [544, 175] width 9 height 10
click at [0, 0] on input "I agree to the Terms and Conditions" at bounding box center [0, 0] width 0 height 0
click at [544, 211] on span at bounding box center [544, 206] width 9 height 10
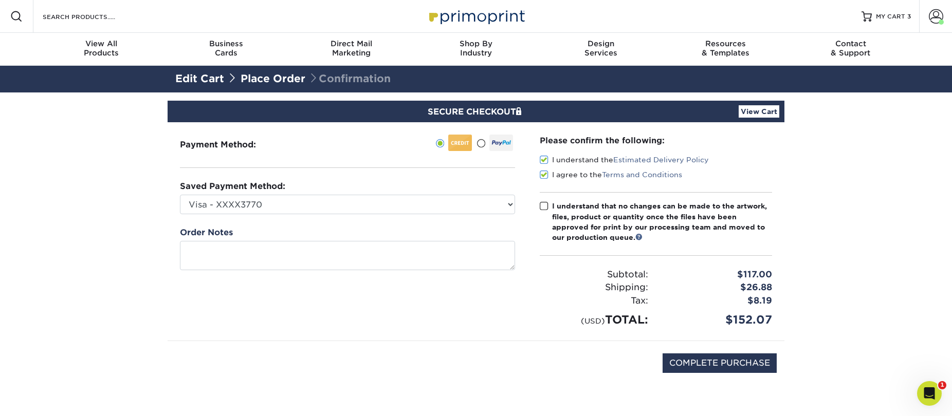
click at [0, 0] on input "I understand that no changes can be made to the artwork, files, product or quan…" at bounding box center [0, 0] width 0 height 0
click at [732, 361] on input "COMPLETE PURCHASE" at bounding box center [720, 364] width 114 height 20
type input "PROCESSING, PLEASE WAIT..."
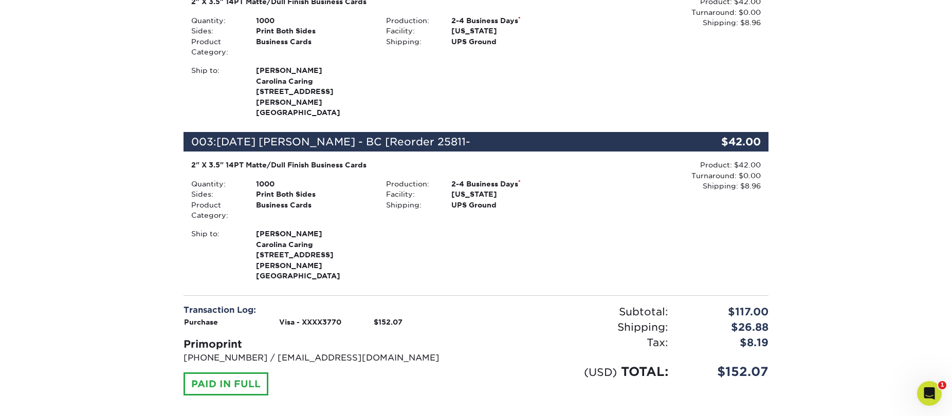
scroll to position [509, 0]
